Goal: Information Seeking & Learning: Find specific fact

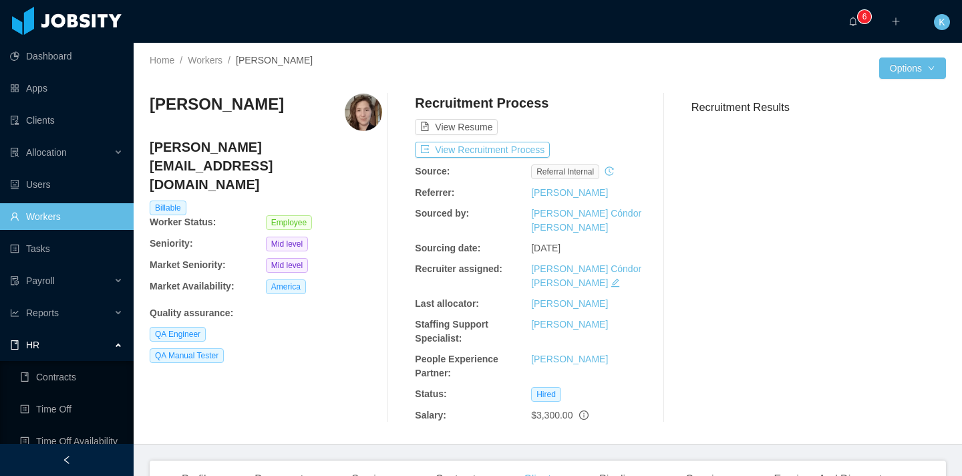
click at [61, 222] on link "Workers" at bounding box center [66, 216] width 113 height 27
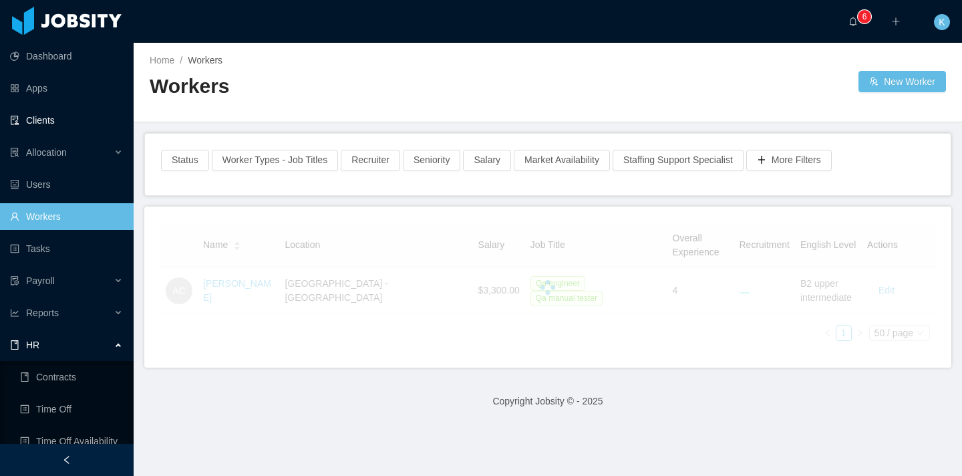
click at [47, 118] on link "Clients" at bounding box center [66, 120] width 113 height 27
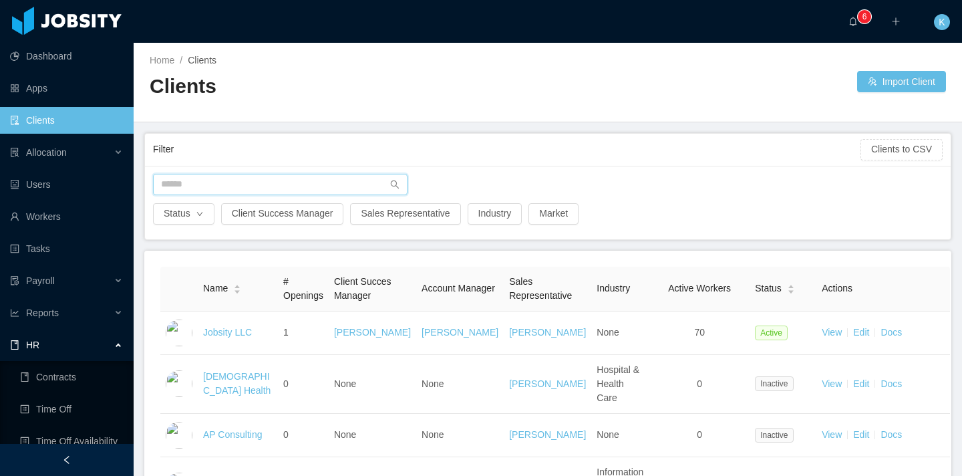
click at [264, 180] on input "text" at bounding box center [280, 184] width 254 height 21
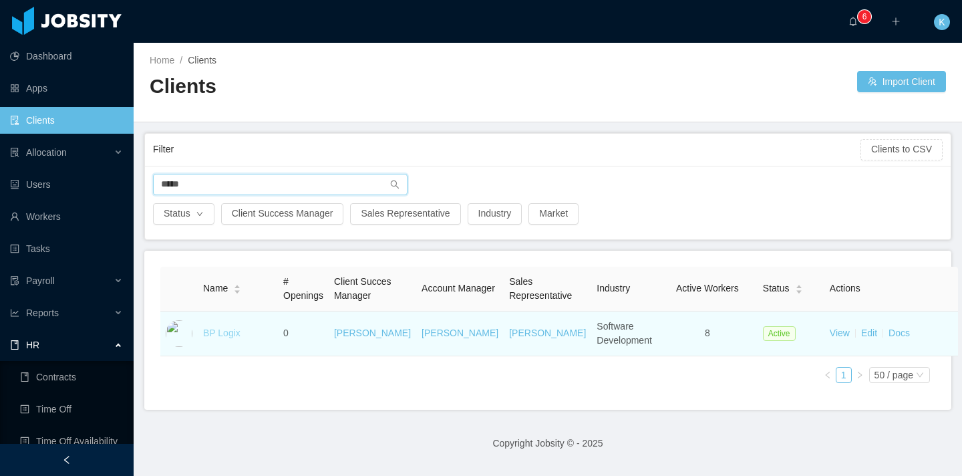
type input "*****"
click at [221, 338] on link "BP Logix" at bounding box center [221, 332] width 37 height 11
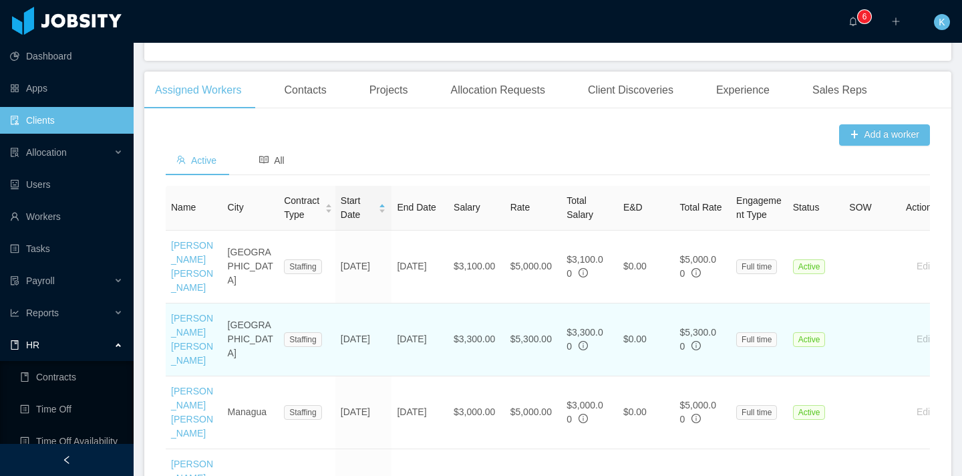
scroll to position [437, 0]
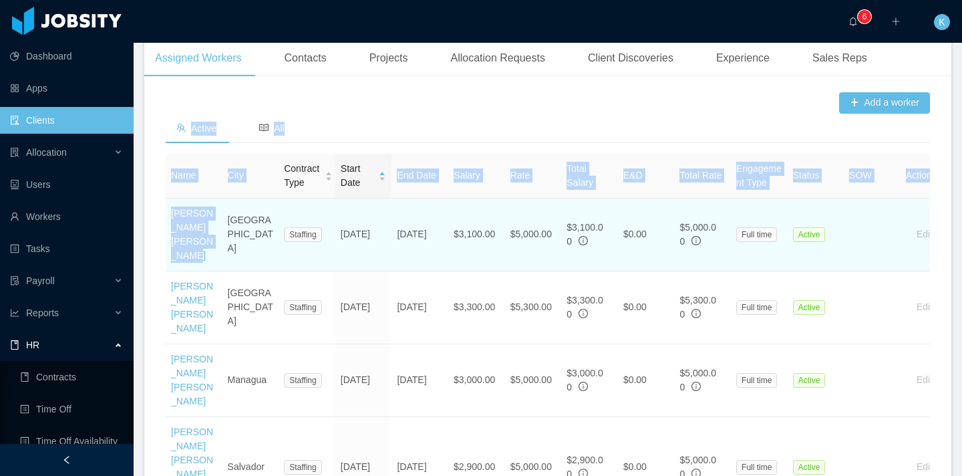
drag, startPoint x: 162, startPoint y: 252, endPoint x: 204, endPoint y: 295, distance: 60.0
click at [204, 295] on div "Add a worker Active All Name City Contract Type Start Date End Date Salary Rate…" at bounding box center [547, 449] width 807 height 725
click at [204, 271] on td "[PERSON_NAME] [PERSON_NAME]" at bounding box center [194, 234] width 57 height 73
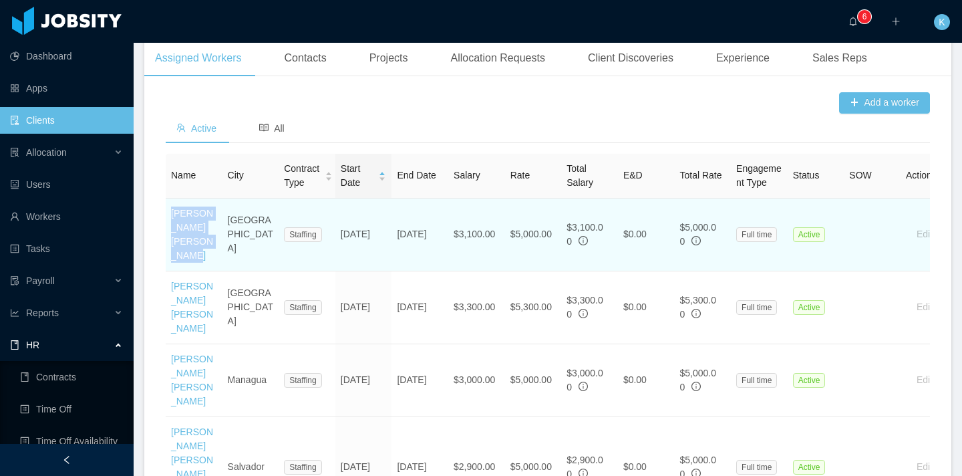
drag, startPoint x: 206, startPoint y: 299, endPoint x: 170, endPoint y: 258, distance: 54.9
click at [170, 258] on td "[PERSON_NAME] [PERSON_NAME]" at bounding box center [194, 234] width 57 height 73
copy link "[PERSON_NAME] [PERSON_NAME]"
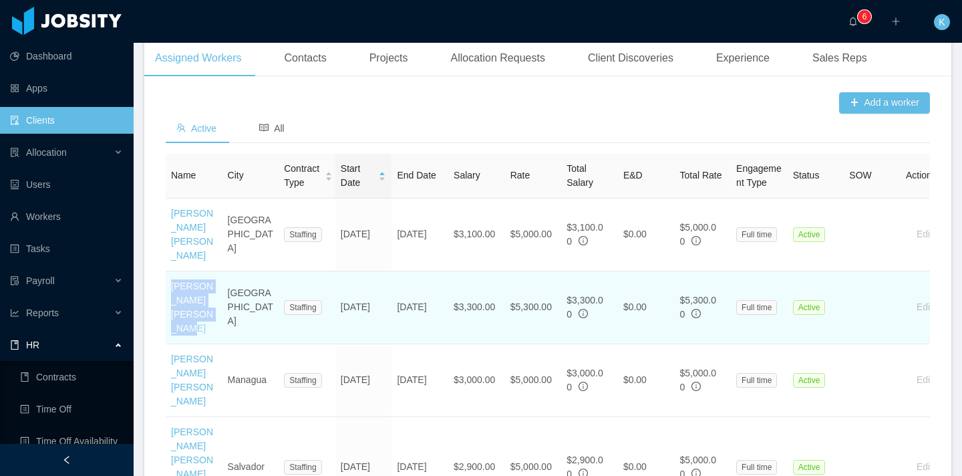
drag, startPoint x: 200, startPoint y: 372, endPoint x: 172, endPoint y: 330, distance: 50.2
click at [172, 330] on td "[PERSON_NAME] [PERSON_NAME]" at bounding box center [194, 307] width 57 height 73
copy link "[PERSON_NAME] [PERSON_NAME]"
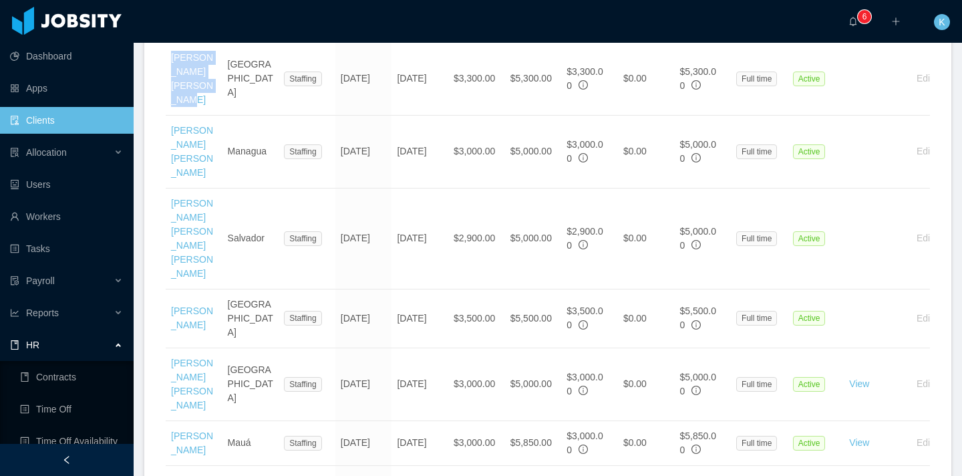
scroll to position [682, 0]
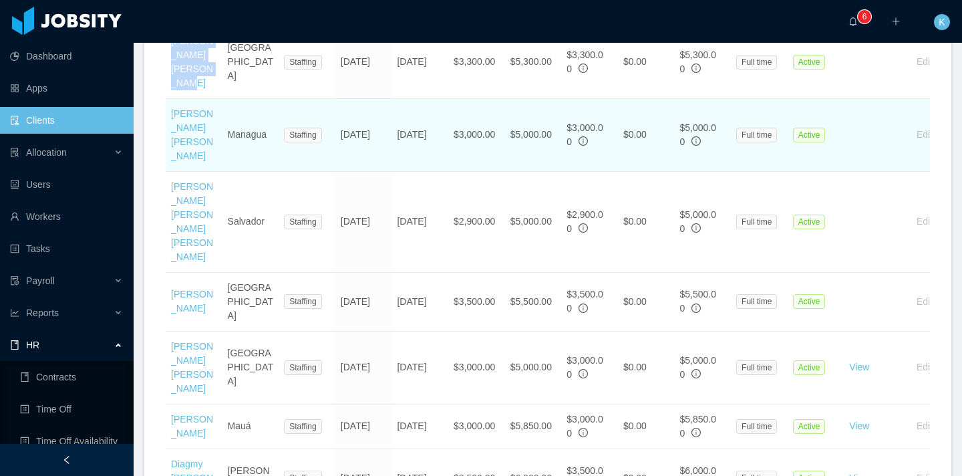
drag, startPoint x: 202, startPoint y: 201, endPoint x: 166, endPoint y: 156, distance: 57.1
click at [166, 156] on td "[PERSON_NAME] [PERSON_NAME]" at bounding box center [194, 135] width 57 height 73
copy link "[PERSON_NAME] [PERSON_NAME]"
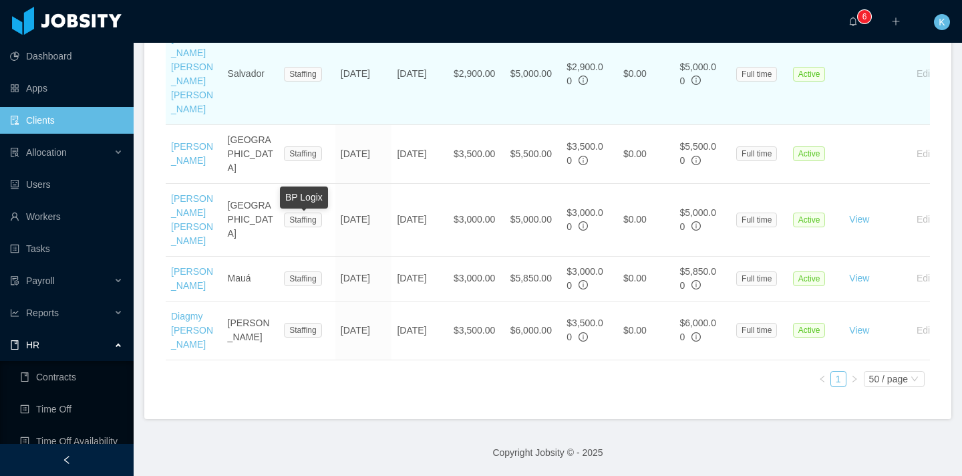
scroll to position [832, 0]
drag, startPoint x: 202, startPoint y: 147, endPoint x: 171, endPoint y: 80, distance: 73.5
click at [171, 80] on td "[PERSON_NAME] [PERSON_NAME] [PERSON_NAME]" at bounding box center [194, 74] width 57 height 101
copy link "[PERSON_NAME] [PERSON_NAME] [PERSON_NAME]"
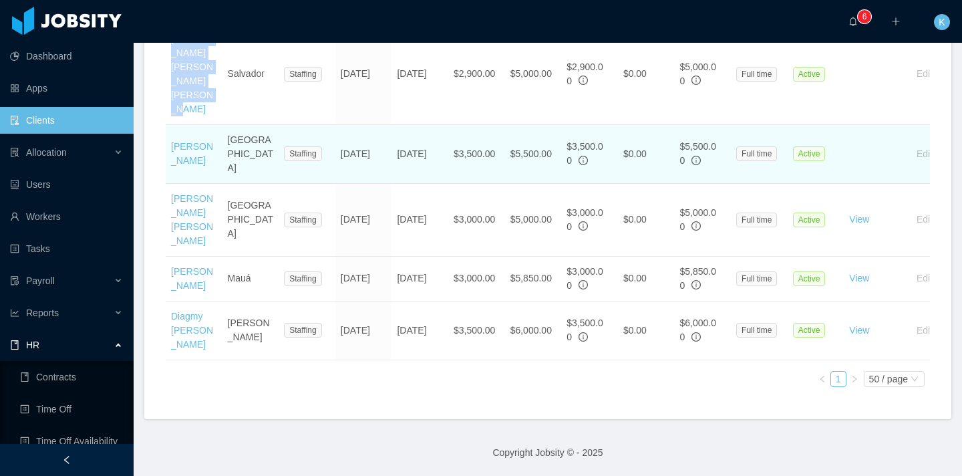
drag, startPoint x: 167, startPoint y: 178, endPoint x: 206, endPoint y: 192, distance: 41.6
click at [206, 184] on td "[PERSON_NAME]" at bounding box center [194, 154] width 57 height 59
copy link "[PERSON_NAME]"
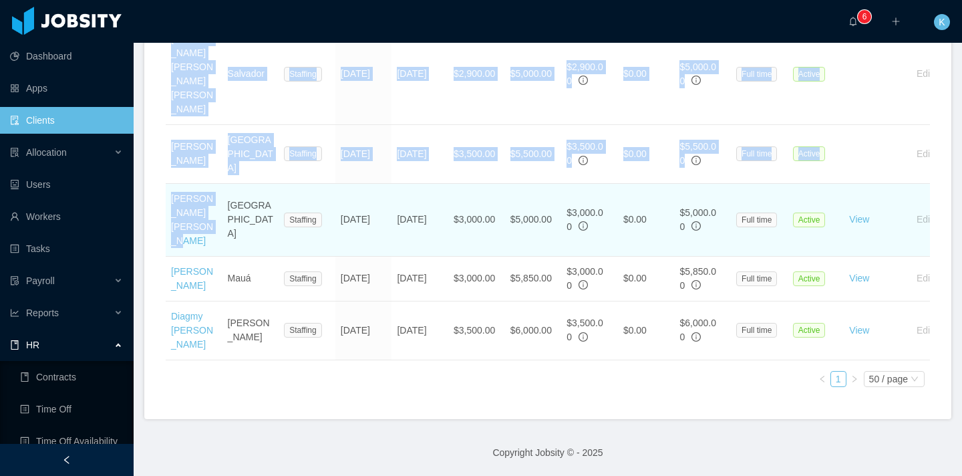
drag, startPoint x: 162, startPoint y: 223, endPoint x: 202, endPoint y: 269, distance: 60.6
click at [202, 269] on div "Add a worker Active All Name City Contract Type Start Date End Date Salary Rate…" at bounding box center [547, 56] width 807 height 725
click at [202, 256] on td "[PERSON_NAME] [PERSON_NAME]" at bounding box center [194, 220] width 57 height 73
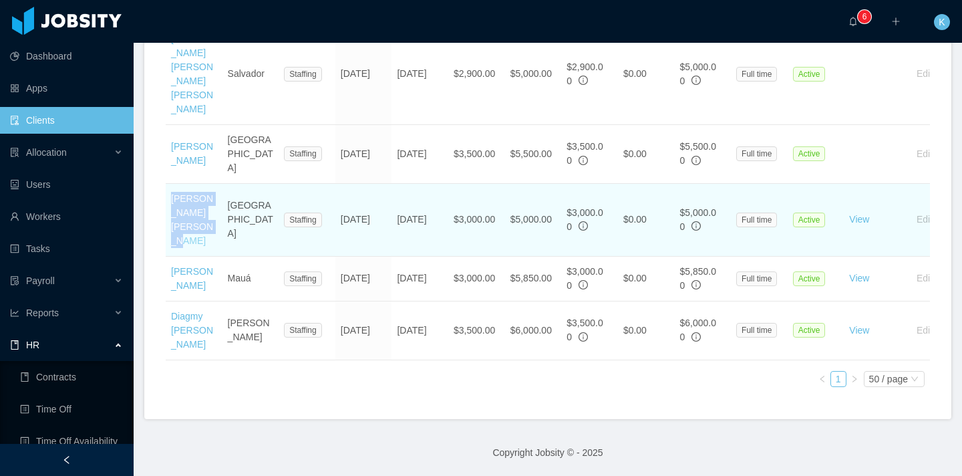
drag, startPoint x: 204, startPoint y: 268, endPoint x: 171, endPoint y: 229, distance: 50.7
click at [171, 229] on td "[PERSON_NAME] [PERSON_NAME]" at bounding box center [194, 220] width 57 height 73
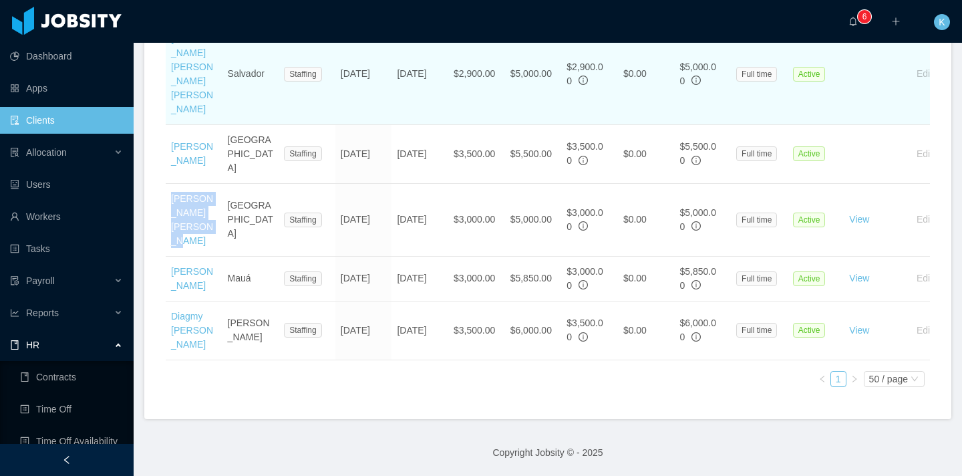
copy link "[PERSON_NAME] [PERSON_NAME]"
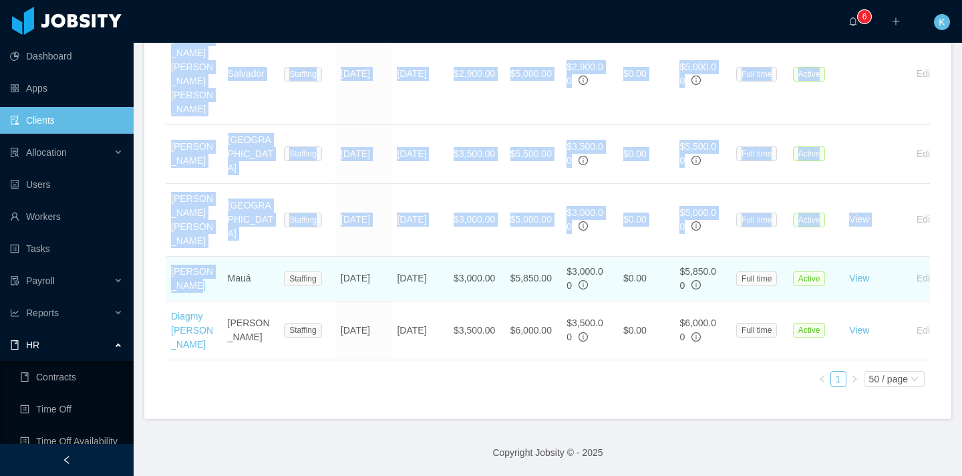
drag, startPoint x: 160, startPoint y: 299, endPoint x: 197, endPoint y: 309, distance: 38.3
click at [197, 309] on div "Add a worker Active All Name City Contract Type Start Date End Date Salary Rate…" at bounding box center [547, 56] width 807 height 725
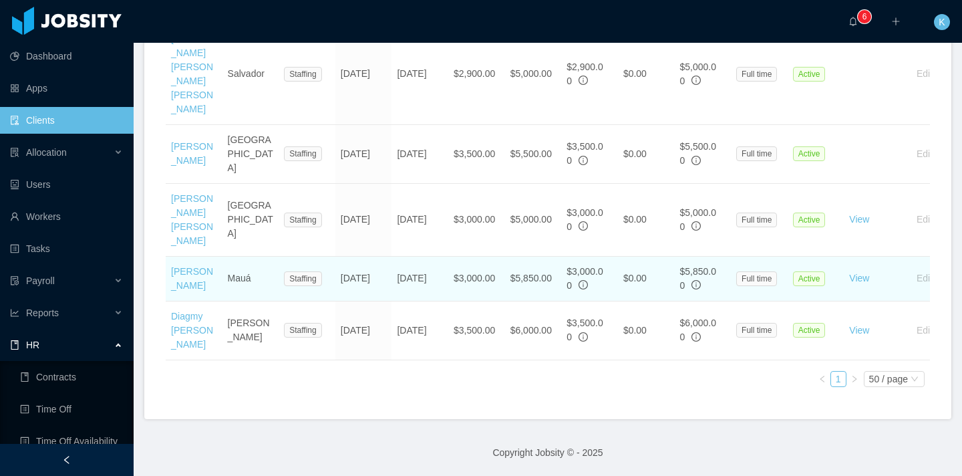
click at [212, 301] on td "[PERSON_NAME]" at bounding box center [194, 278] width 57 height 45
drag, startPoint x: 211, startPoint y: 313, endPoint x: 171, endPoint y: 301, distance: 42.0
click at [171, 301] on td "[PERSON_NAME]" at bounding box center [194, 278] width 57 height 45
copy link "[PERSON_NAME]"
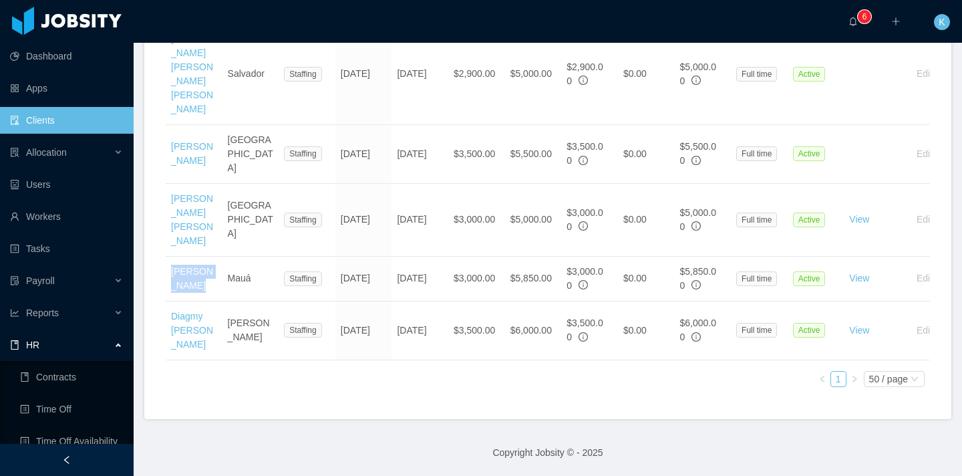
scroll to position [847, 0]
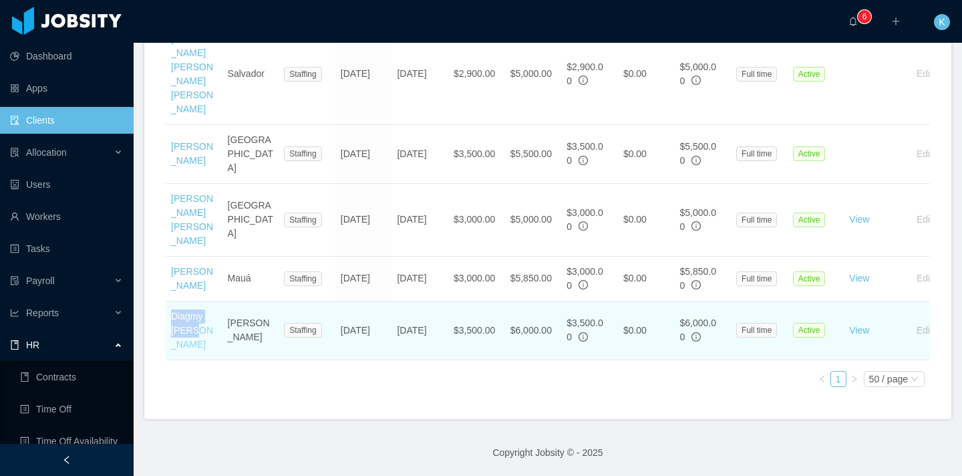
drag, startPoint x: 202, startPoint y: 343, endPoint x: 172, endPoint y: 327, distance: 33.5
click at [172, 327] on td "Diagmy [PERSON_NAME]" at bounding box center [194, 330] width 57 height 59
copy link "Diagmy [PERSON_NAME]"
